Goal: Information Seeking & Learning: Check status

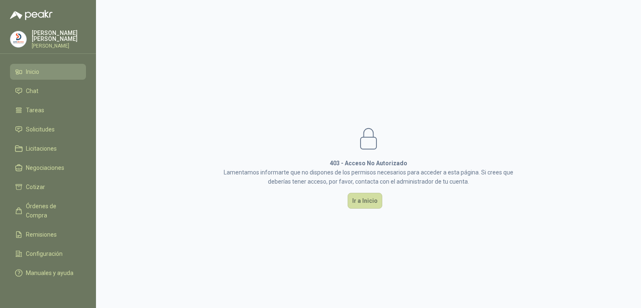
click at [53, 71] on li "Inicio" at bounding box center [48, 71] width 66 height 9
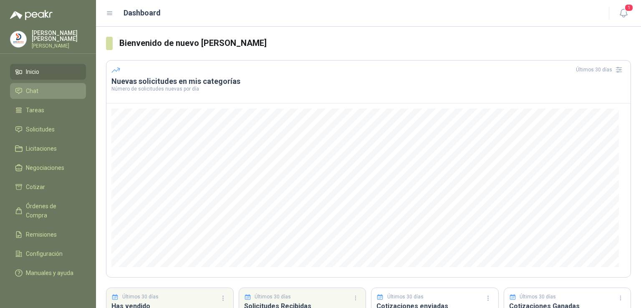
click at [51, 94] on link "Chat" at bounding box center [48, 91] width 76 height 16
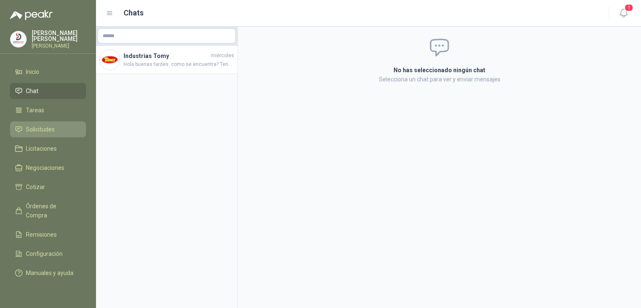
click at [54, 125] on span "Solicitudes" at bounding box center [40, 129] width 29 height 9
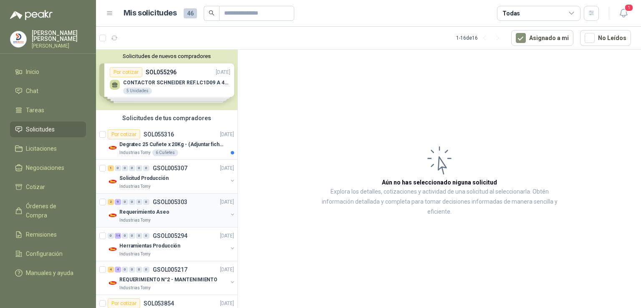
click at [150, 212] on p "Requerimiento Aseo" at bounding box center [144, 212] width 50 height 8
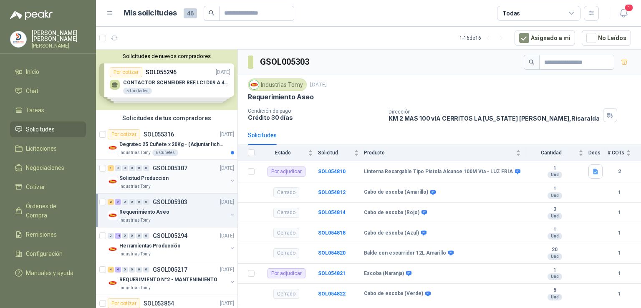
click at [229, 180] on button "button" at bounding box center [232, 180] width 7 height 7
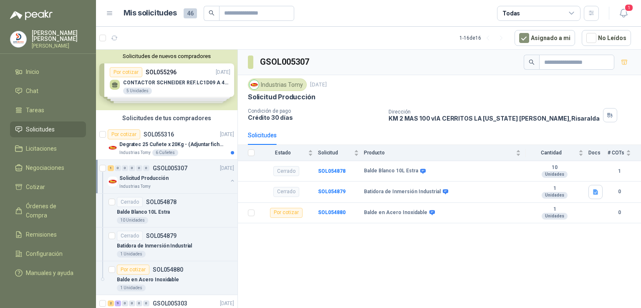
click at [229, 181] on button "button" at bounding box center [232, 180] width 7 height 7
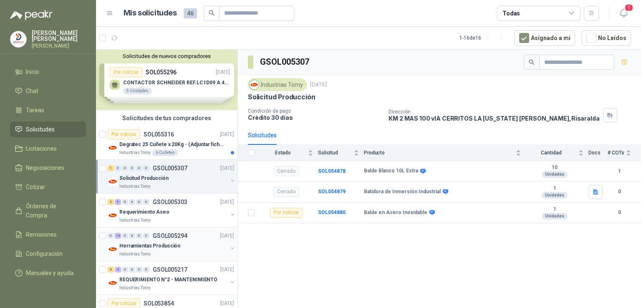
click at [154, 243] on p "Herramientas Producción" at bounding box center [149, 246] width 61 height 8
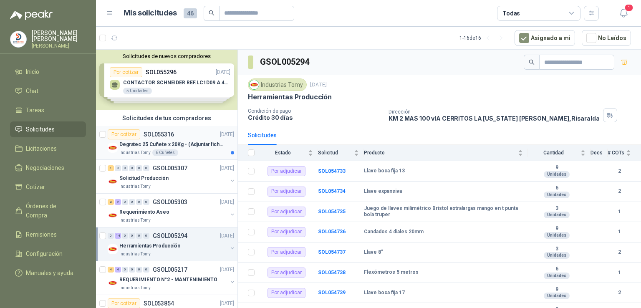
click at [181, 144] on p "Degratec 25 Cuñete x 20Kg - (Adjuntar ficha técnica)" at bounding box center [171, 145] width 104 height 8
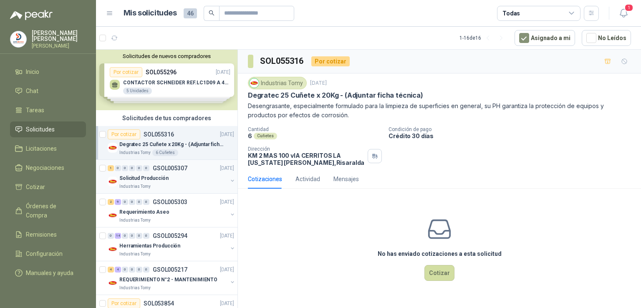
click at [147, 179] on p "Solicitud Producción" at bounding box center [143, 178] width 49 height 8
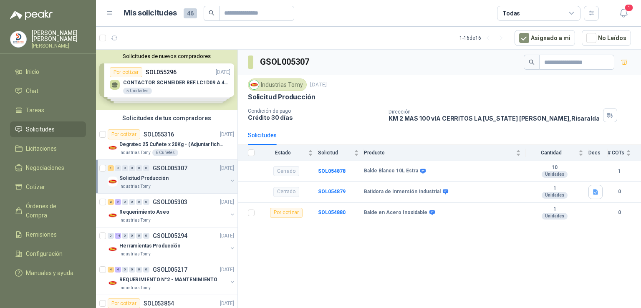
click at [147, 179] on p "Solicitud Producción" at bounding box center [143, 178] width 49 height 8
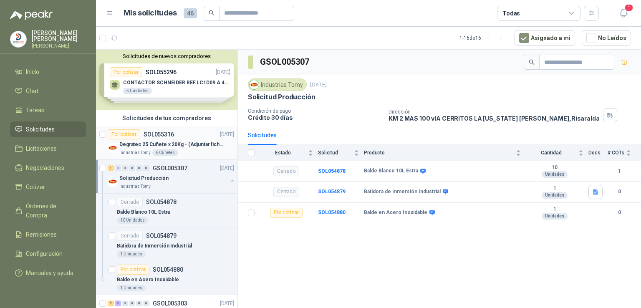
click at [164, 142] on p "Degratec 25 Cuñete x 20Kg - (Adjuntar ficha técnica)" at bounding box center [171, 145] width 104 height 8
